Goal: Task Accomplishment & Management: Complete application form

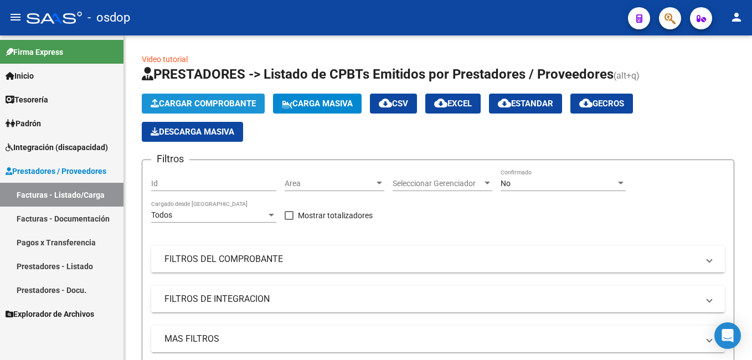
click at [197, 98] on button "Cargar Comprobante" at bounding box center [203, 104] width 123 height 20
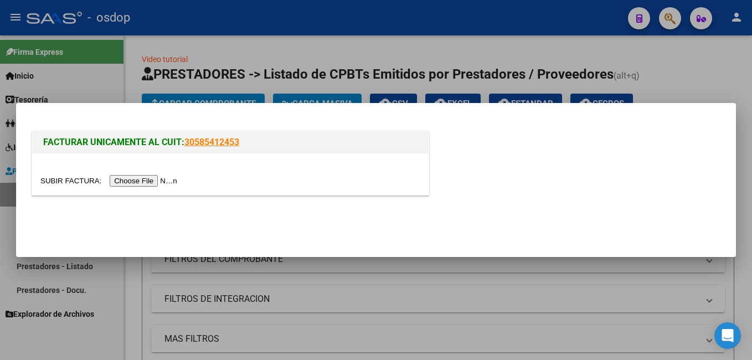
click at [145, 181] on input "file" at bounding box center [110, 181] width 140 height 12
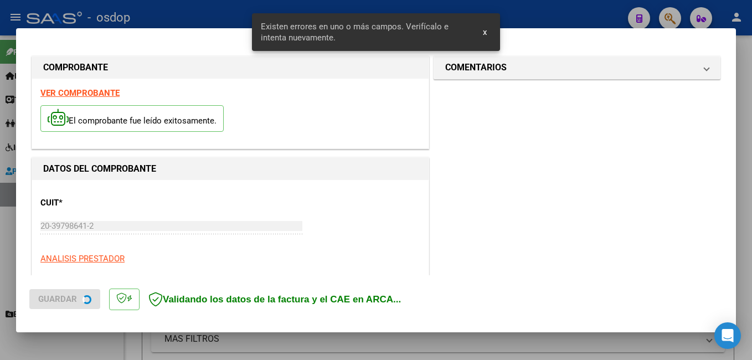
scroll to position [248, 0]
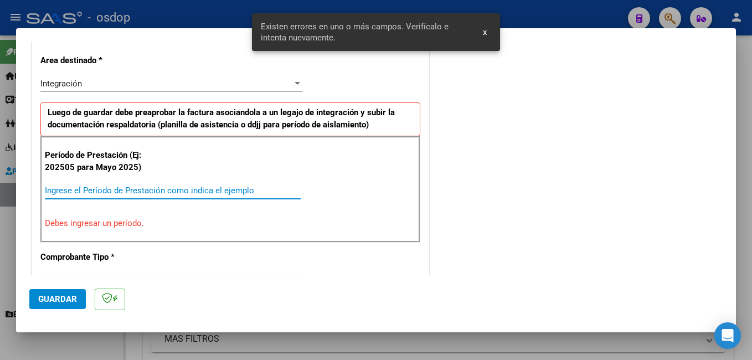
click at [116, 191] on input "Ingrese el Período de Prestación como indica el ejemplo" at bounding box center [173, 191] width 256 height 10
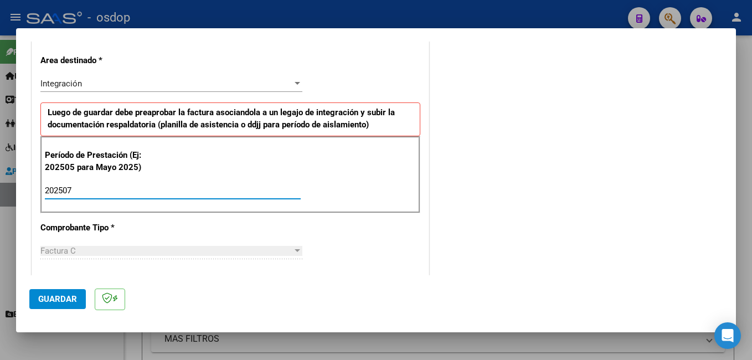
type input "202507"
click at [53, 300] on span "Guardar" at bounding box center [57, 299] width 39 height 10
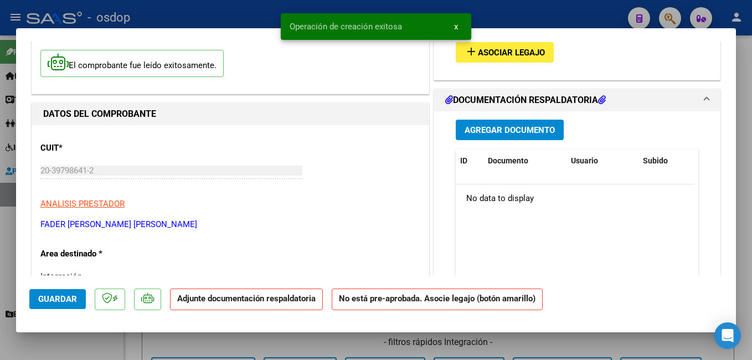
scroll to position [111, 0]
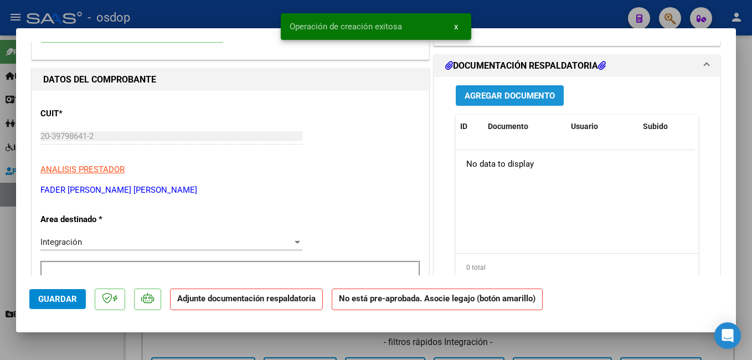
click at [488, 98] on span "Agregar Documento" at bounding box center [510, 96] width 90 height 10
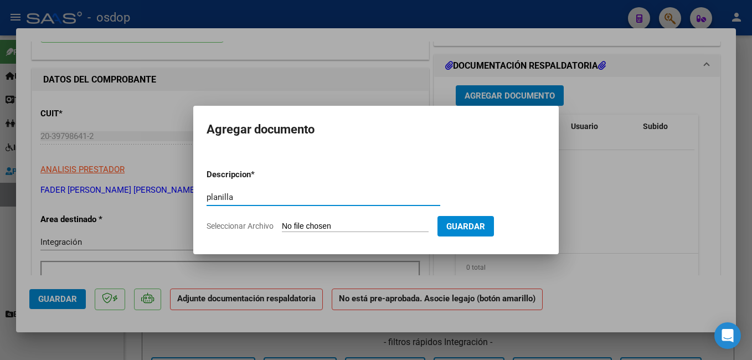
type input "planilla"
click at [327, 229] on input "Seleccionar Archivo" at bounding box center [355, 227] width 147 height 11
type input "C:\fakepath\Asistencia [PERSON_NAME] 2025.pdf"
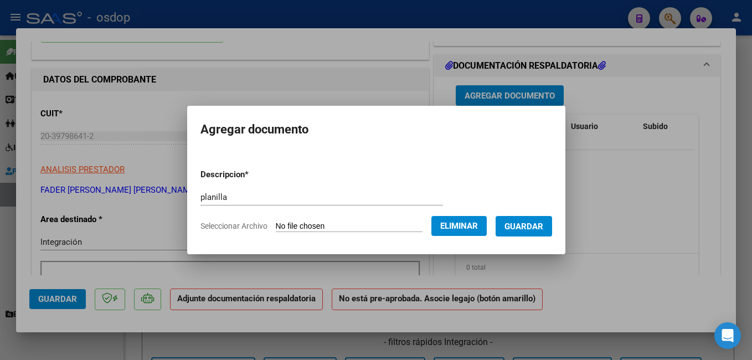
click at [532, 225] on span "Guardar" at bounding box center [524, 227] width 39 height 10
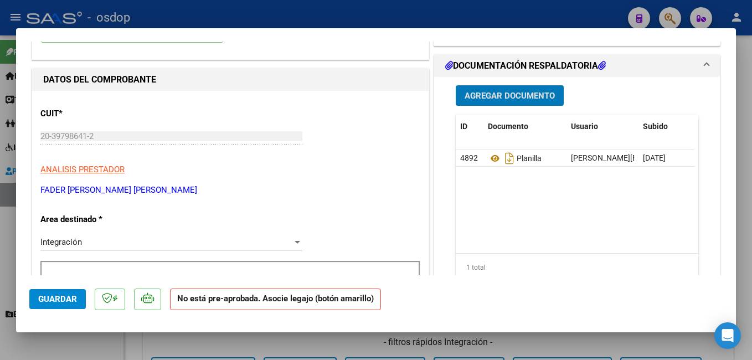
click at [284, 12] on div at bounding box center [376, 180] width 752 height 360
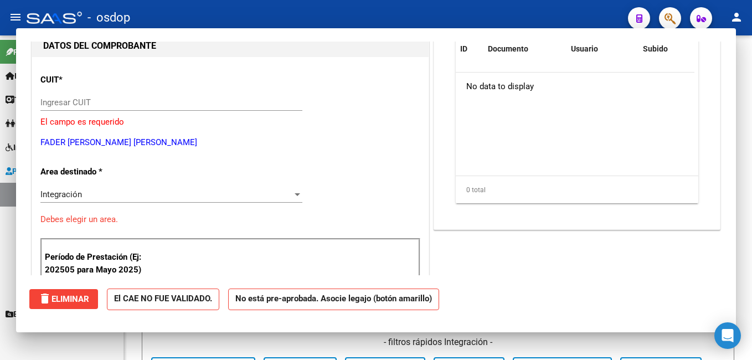
scroll to position [0, 0]
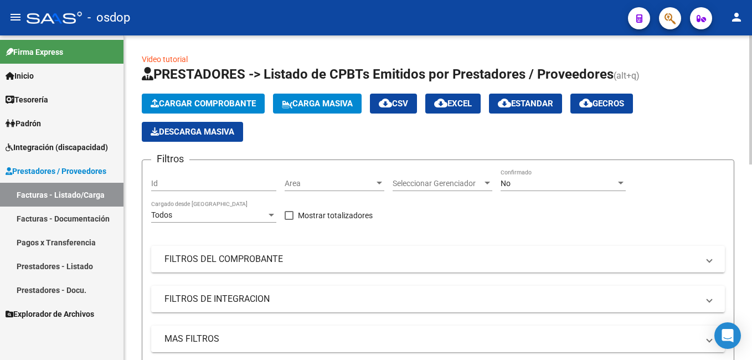
click at [194, 101] on span "Cargar Comprobante" at bounding box center [203, 104] width 105 height 10
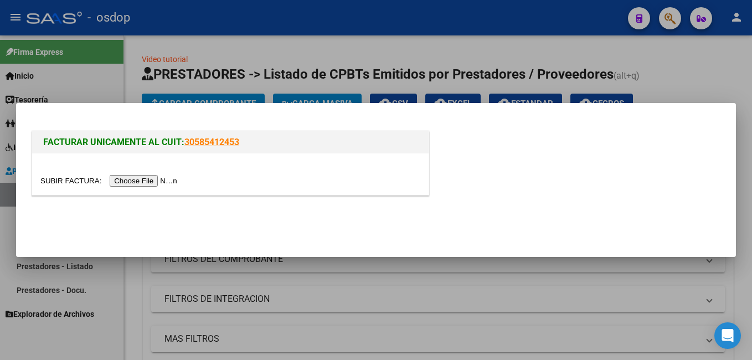
click at [156, 183] on input "file" at bounding box center [110, 181] width 140 height 12
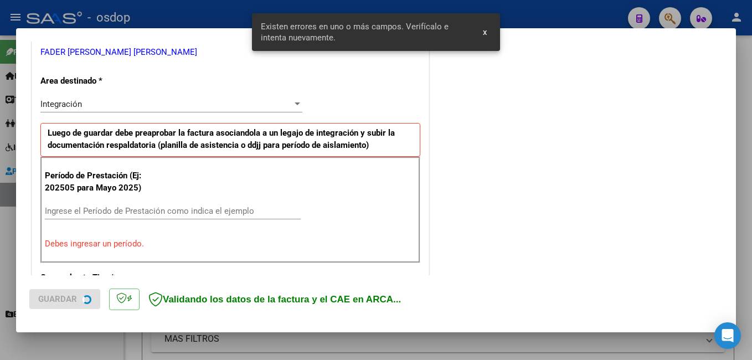
scroll to position [269, 0]
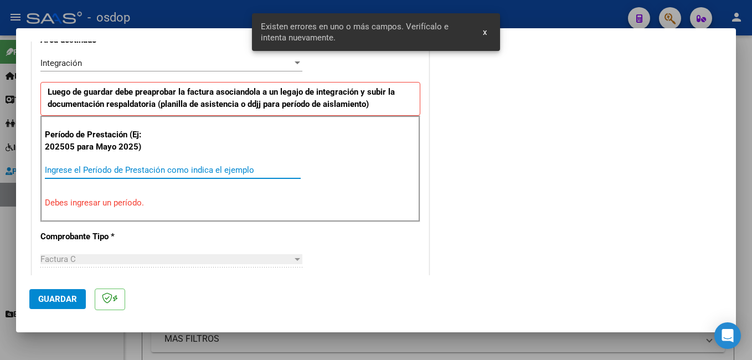
click at [106, 169] on input "Ingrese el Período de Prestación como indica el ejemplo" at bounding box center [173, 170] width 256 height 10
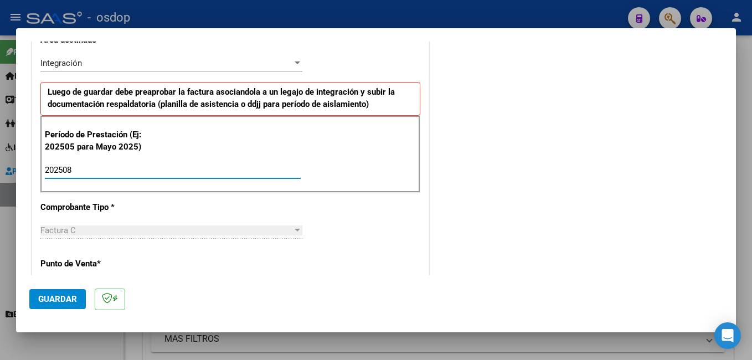
type input "202508"
click at [61, 303] on span "Guardar" at bounding box center [57, 299] width 39 height 10
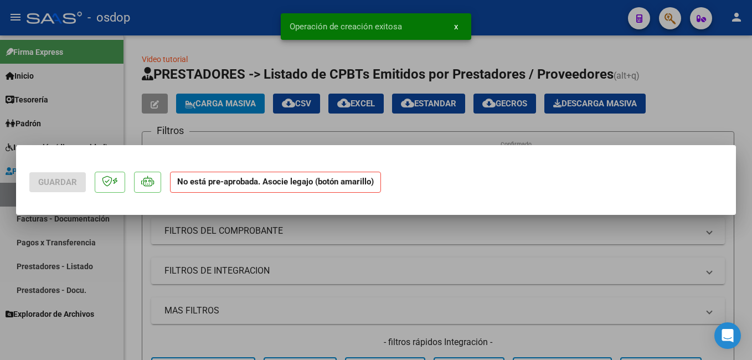
scroll to position [0, 0]
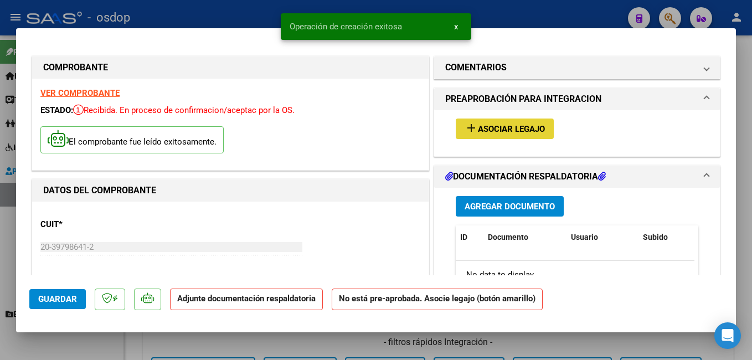
click at [490, 133] on span "Asociar Legajo" at bounding box center [511, 129] width 67 height 10
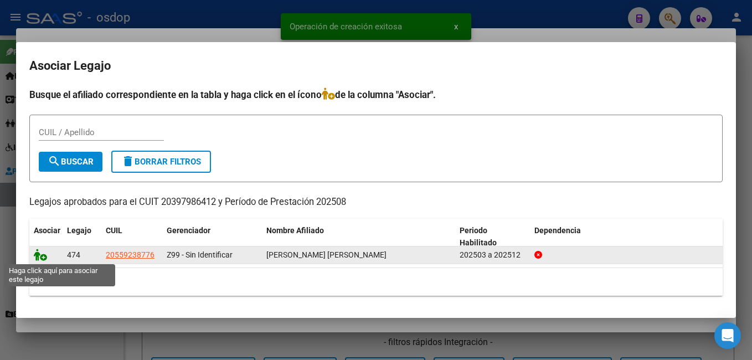
click at [36, 257] on icon at bounding box center [40, 255] width 13 height 12
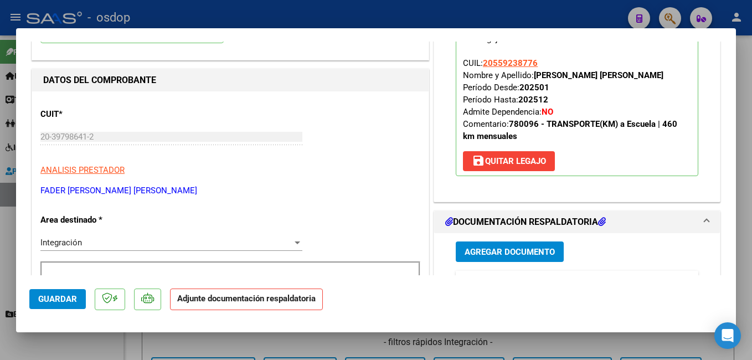
scroll to position [111, 0]
click at [472, 251] on span "Agregar Documento" at bounding box center [510, 252] width 90 height 10
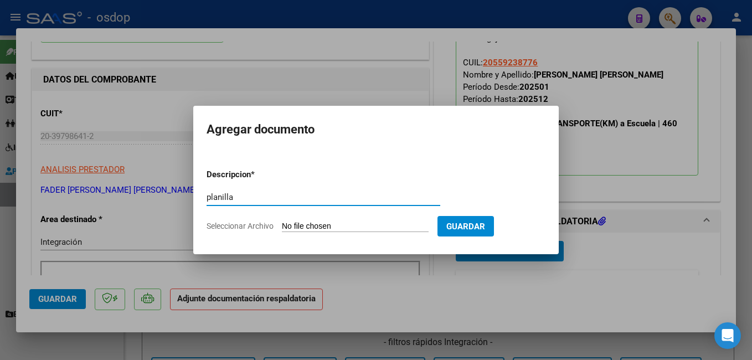
type input "planilla"
click at [371, 219] on form "Descripcion * planilla Escriba aquí una descripcion Seleccionar Archivo Guardar" at bounding box center [376, 200] width 339 height 81
click at [369, 223] on input "Seleccionar Archivo" at bounding box center [355, 227] width 147 height 11
type input "C:\fakepath\Asistencia Osdop Agosto 25.pdf"
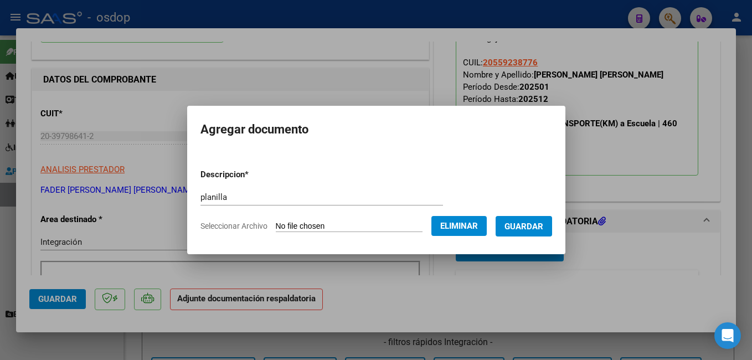
click at [540, 235] on button "Guardar" at bounding box center [524, 226] width 57 height 21
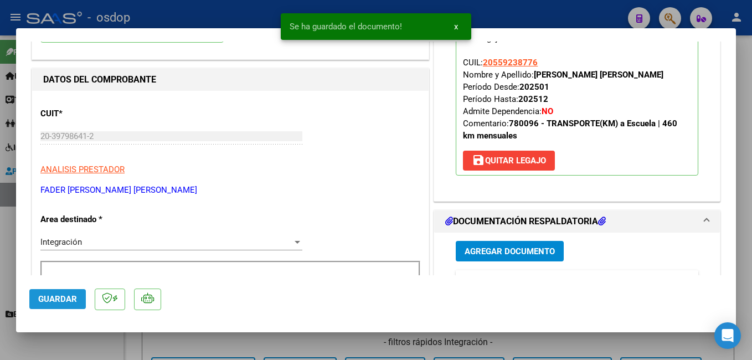
click at [47, 292] on button "Guardar" at bounding box center [57, 299] width 57 height 20
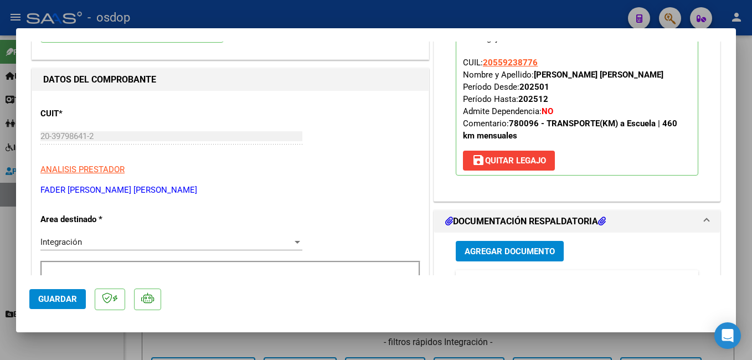
click at [398, 8] on div at bounding box center [376, 180] width 752 height 360
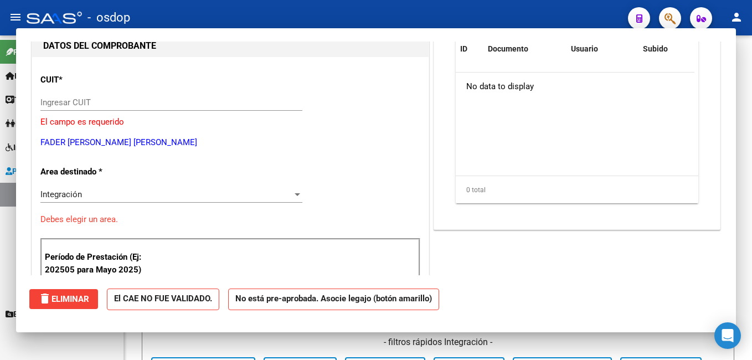
scroll to position [0, 0]
